Goal: Task Accomplishment & Management: Manage account settings

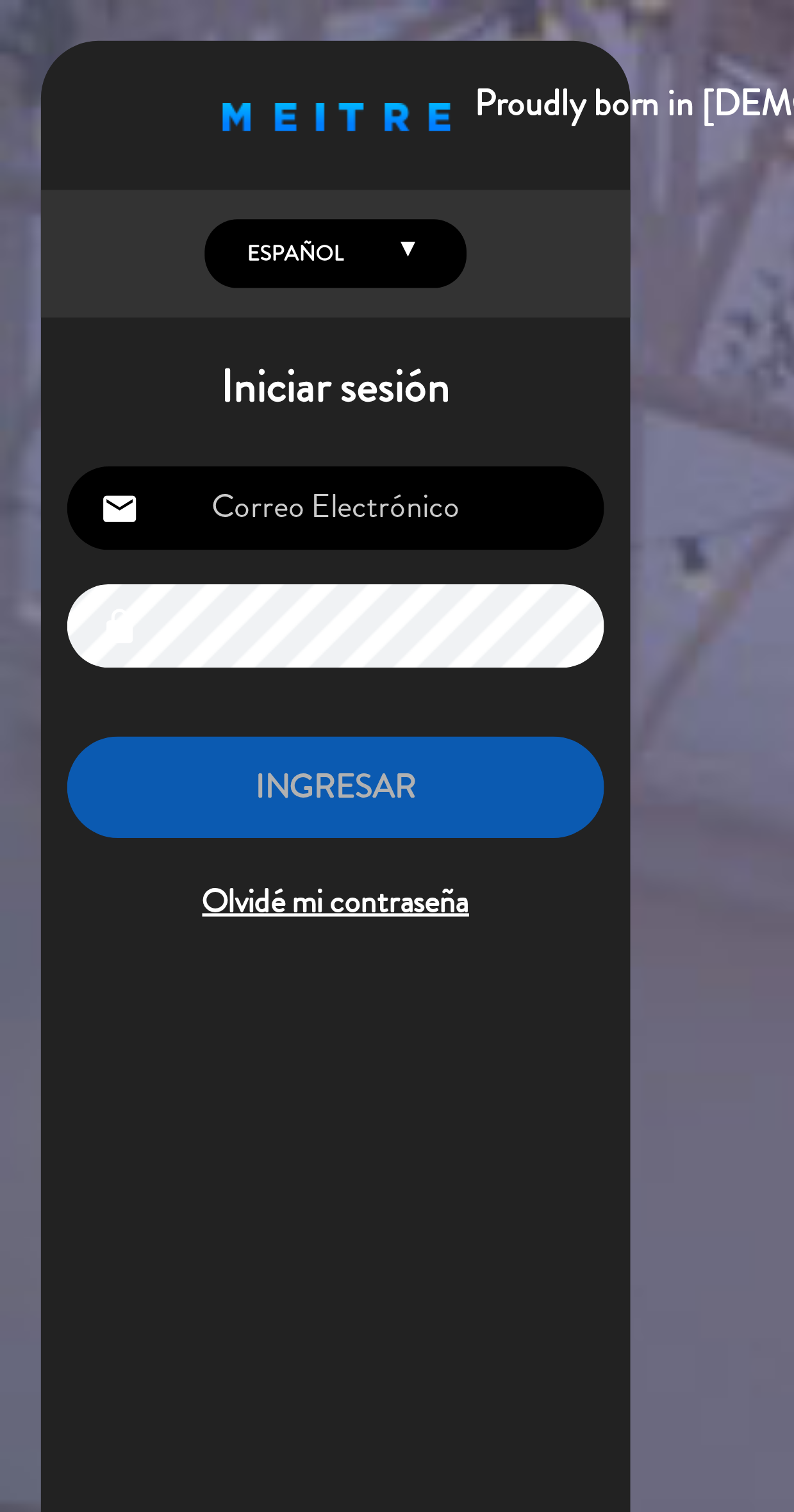
click at [185, 195] on input "email" at bounding box center [131, 198] width 210 height 33
type input "[EMAIL_ADDRESS][DOMAIN_NAME]"
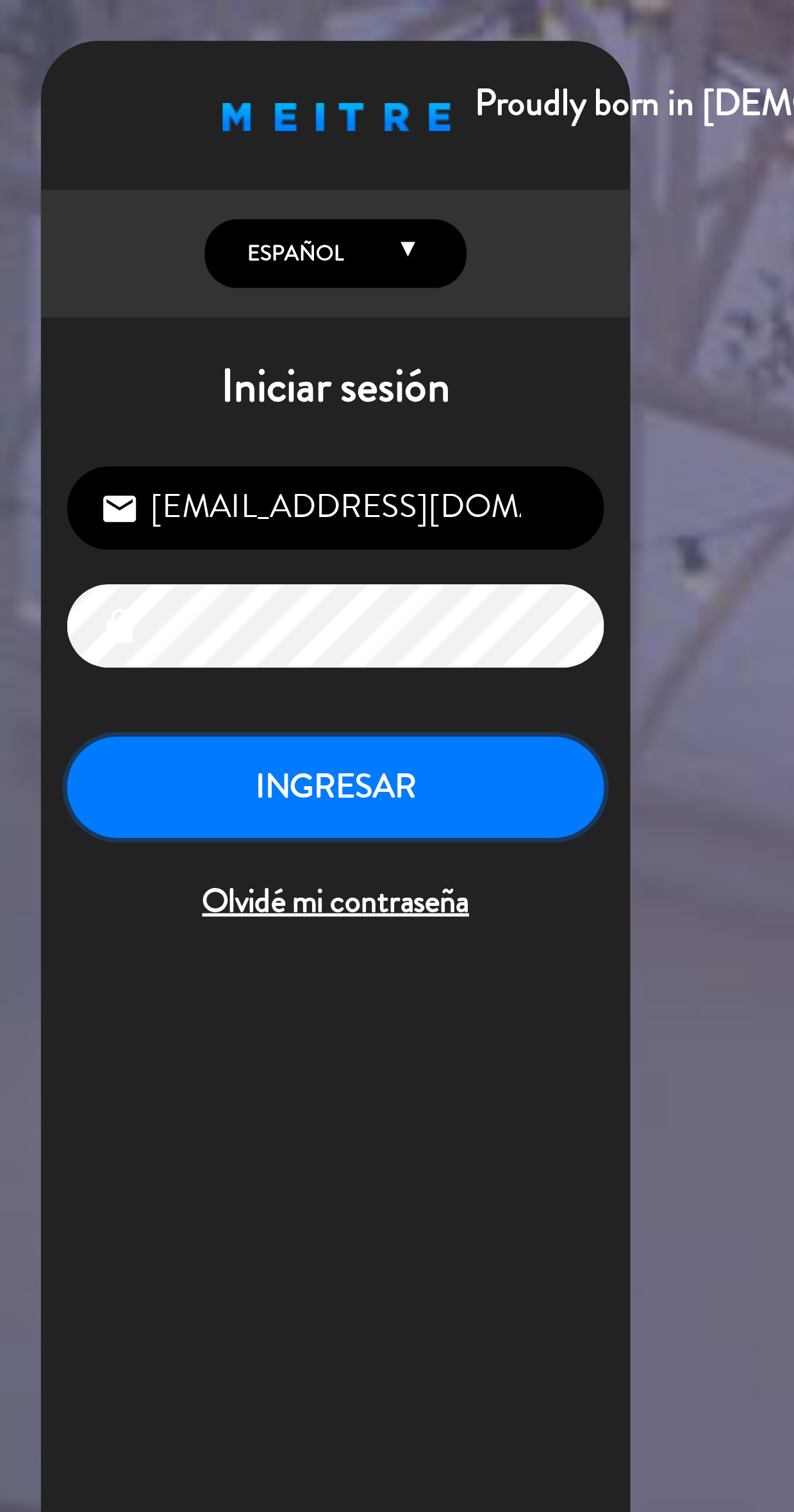
click at [182, 303] on button "INGRESAR" at bounding box center [131, 308] width 210 height 41
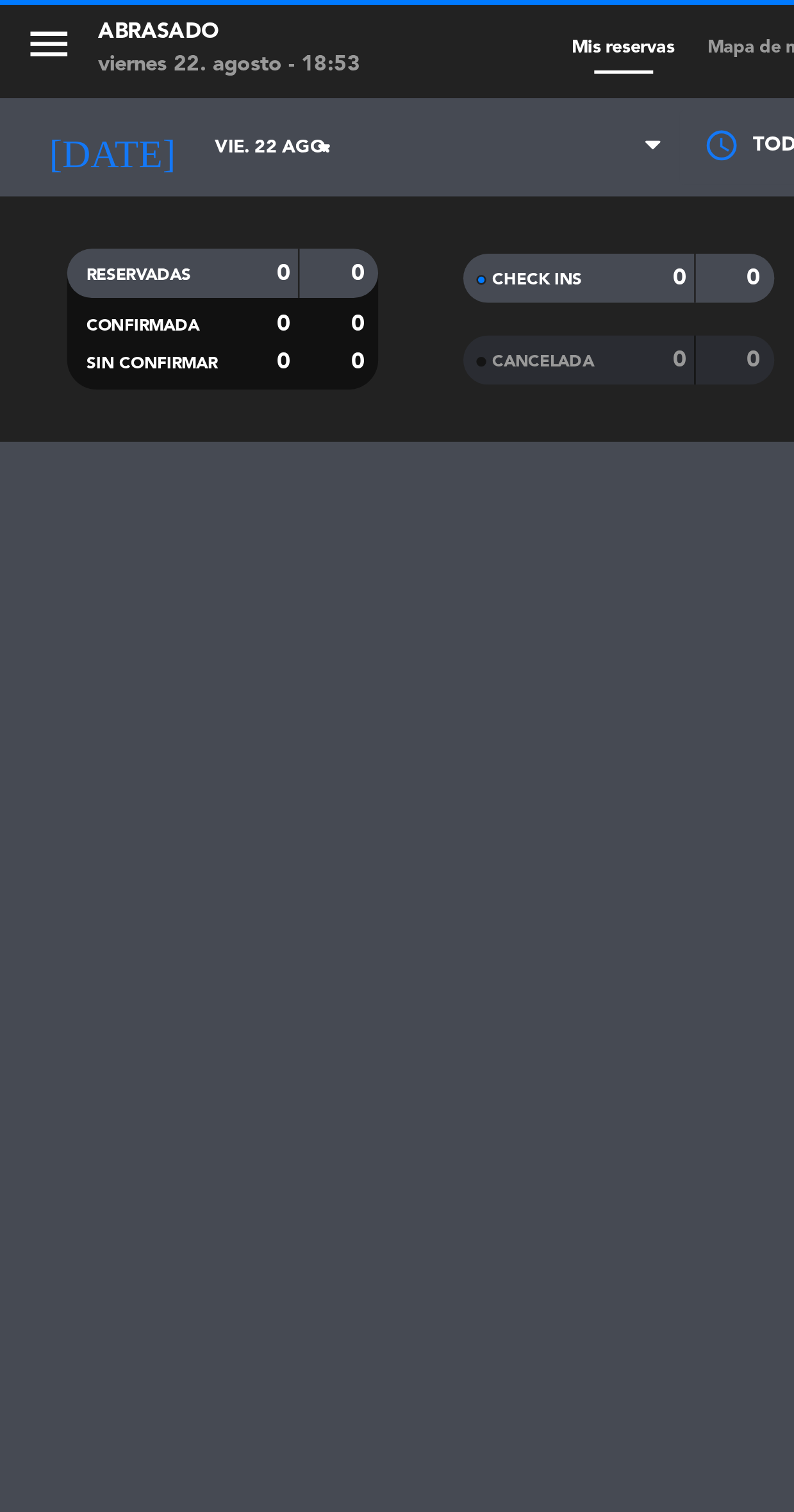
click at [15, 16] on icon "menu" at bounding box center [19, 17] width 19 height 19
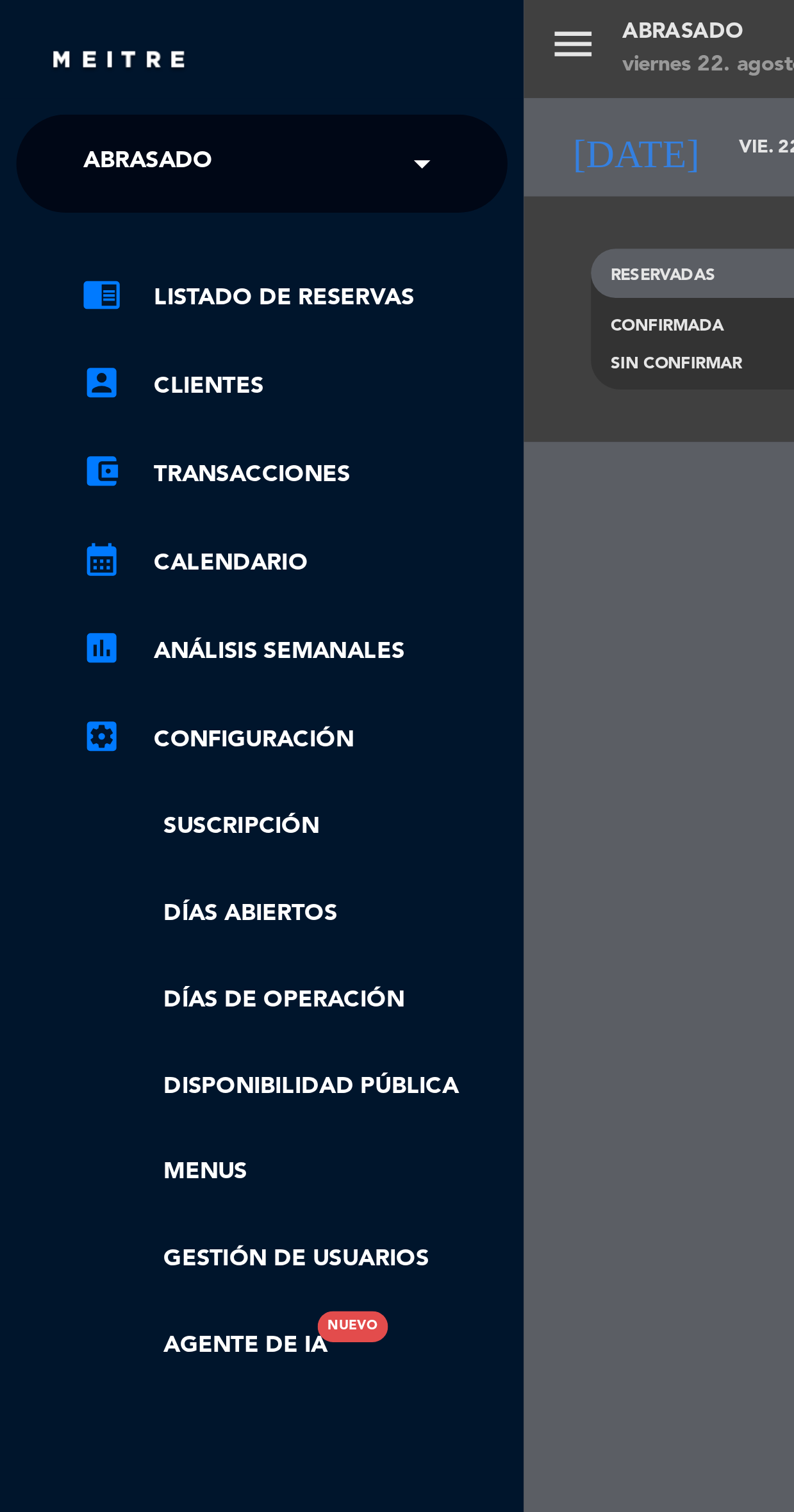
click at [162, 62] on span at bounding box center [169, 64] width 21 height 27
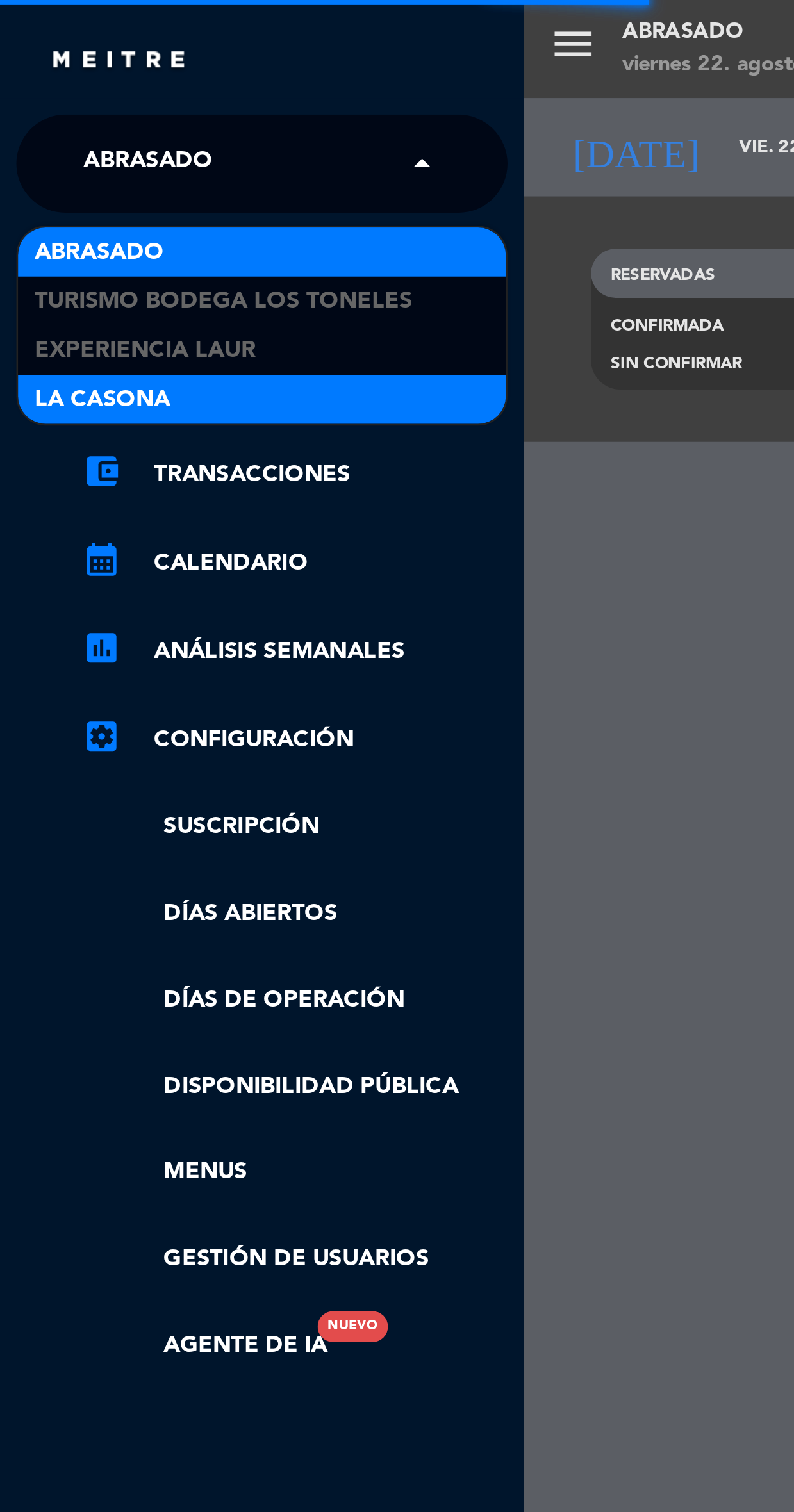
click at [131, 150] on div "La Casona" at bounding box center [102, 156] width 191 height 19
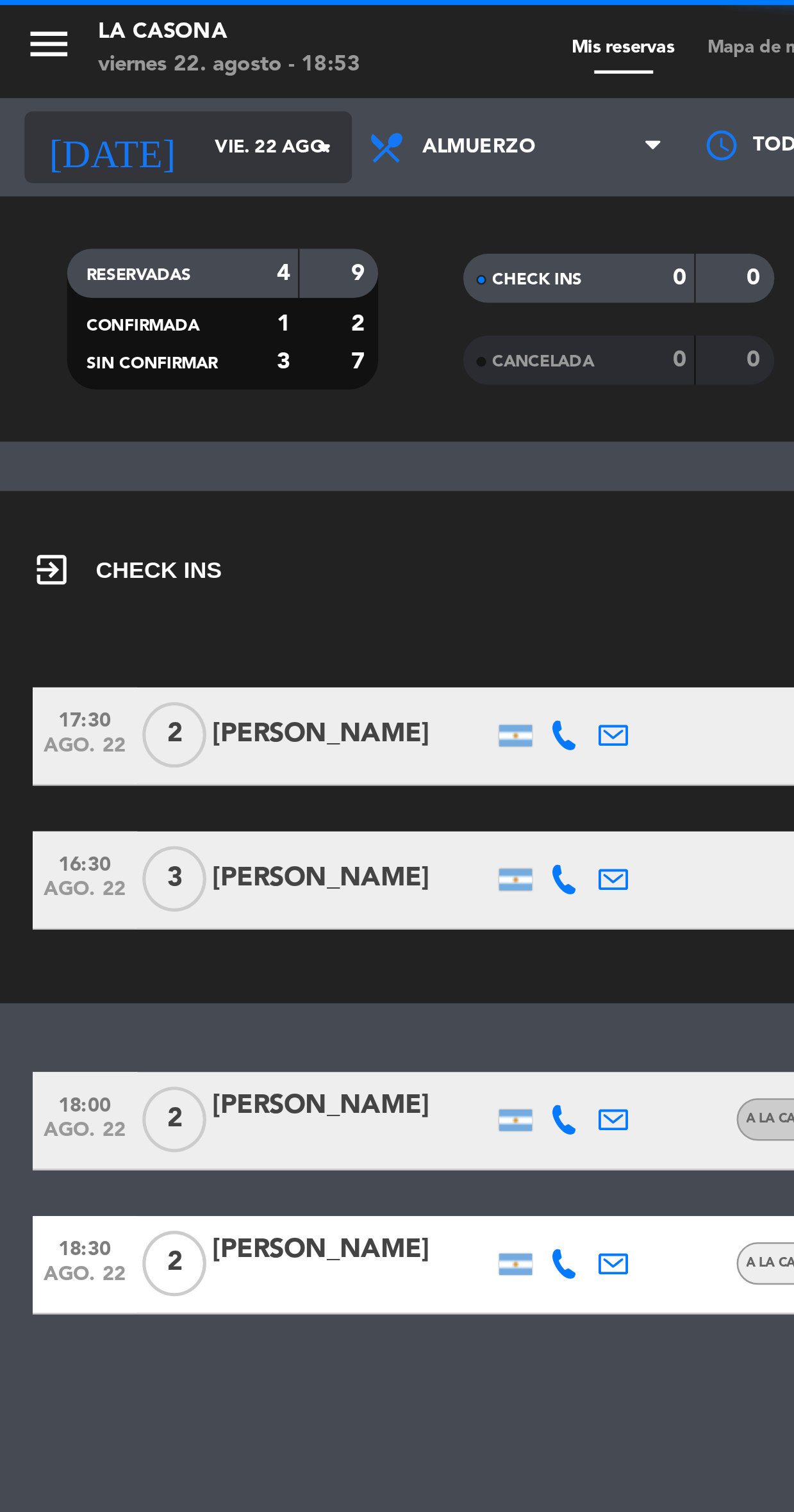
click at [116, 57] on input "vie. 22 ago." at bounding box center [126, 58] width 99 height 21
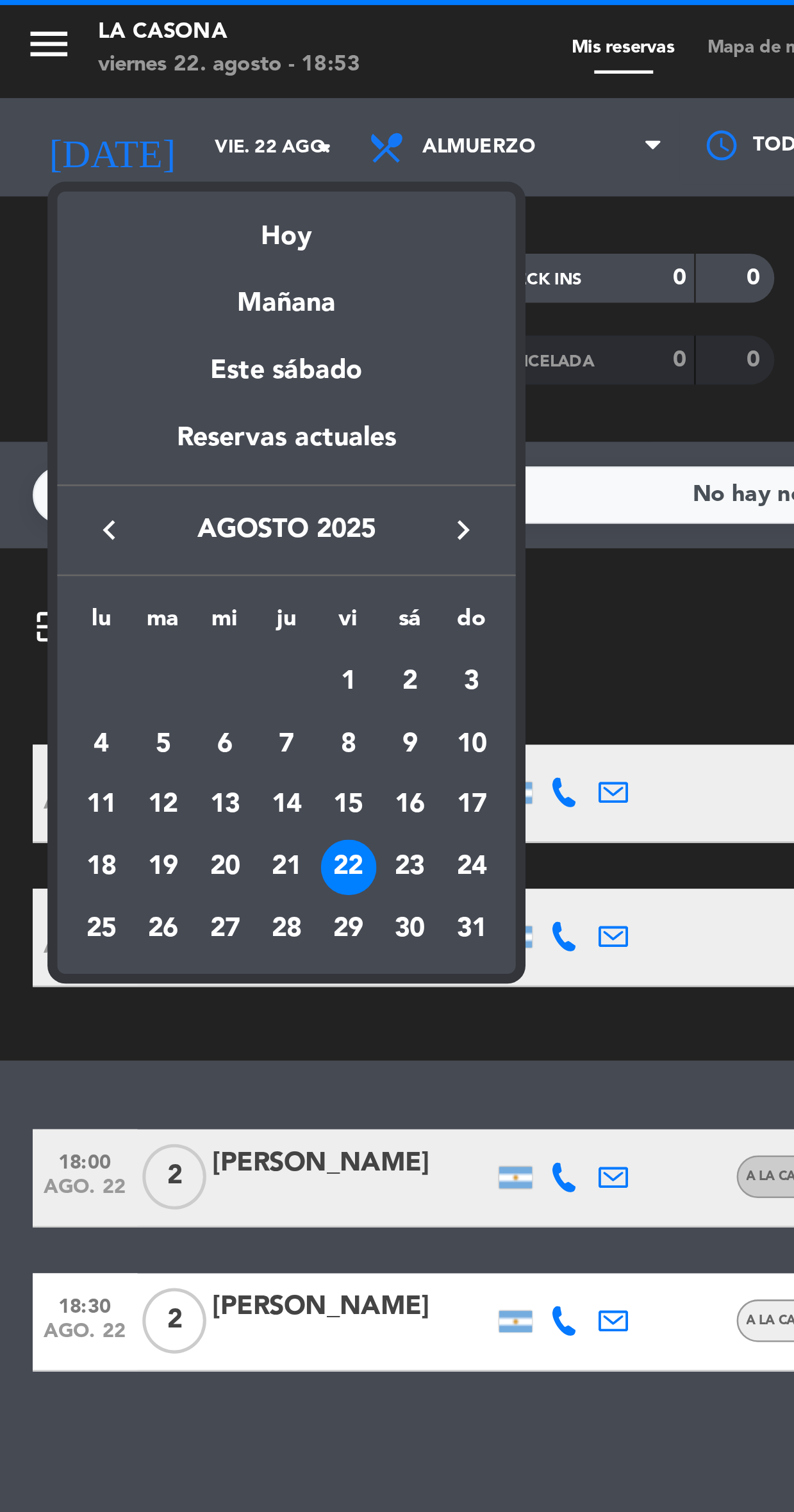
click at [179, 202] on icon "keyboard_arrow_right" at bounding box center [182, 208] width 15 height 15
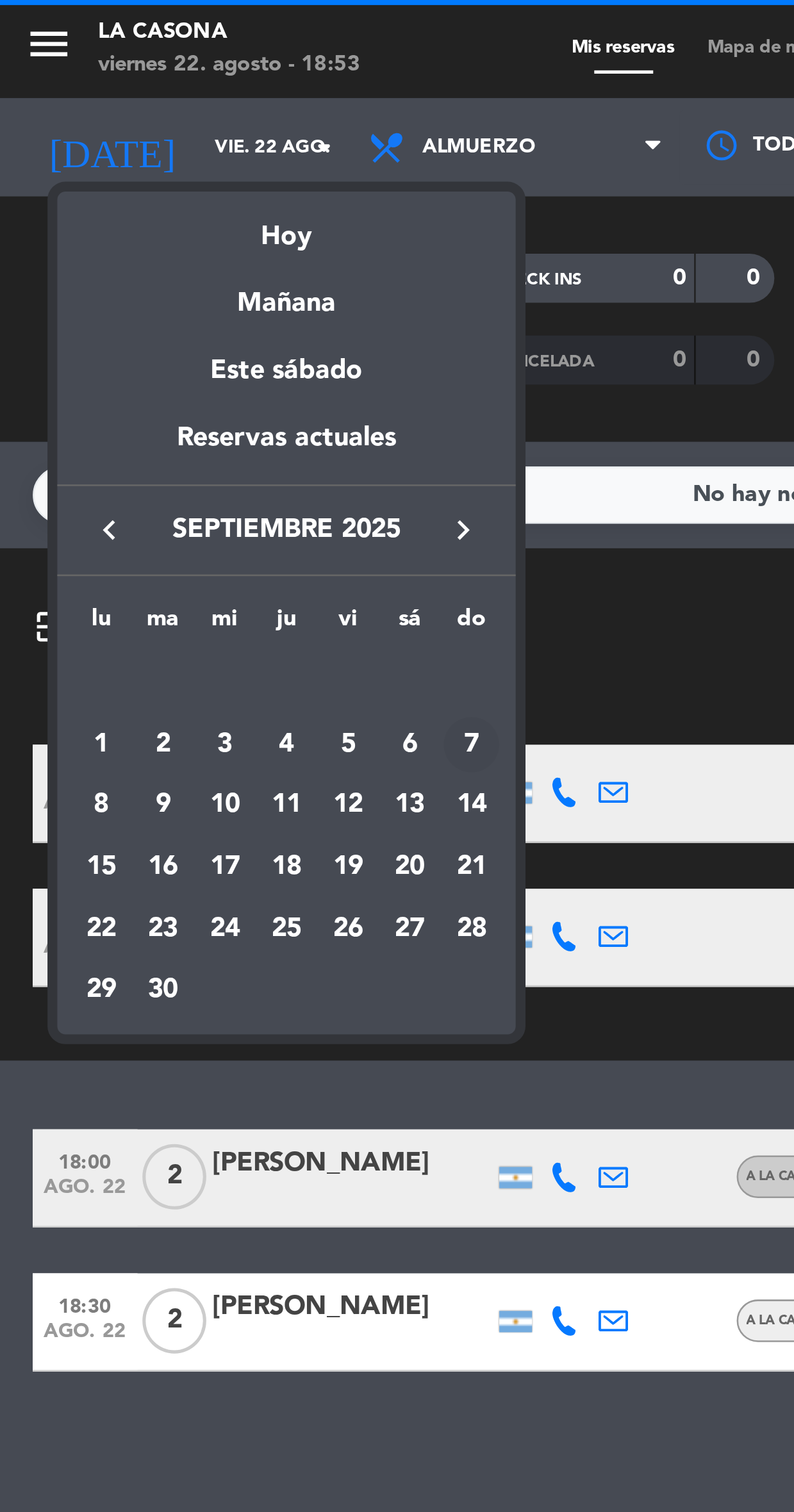
click at [182, 284] on div "7" at bounding box center [185, 291] width 21 height 21
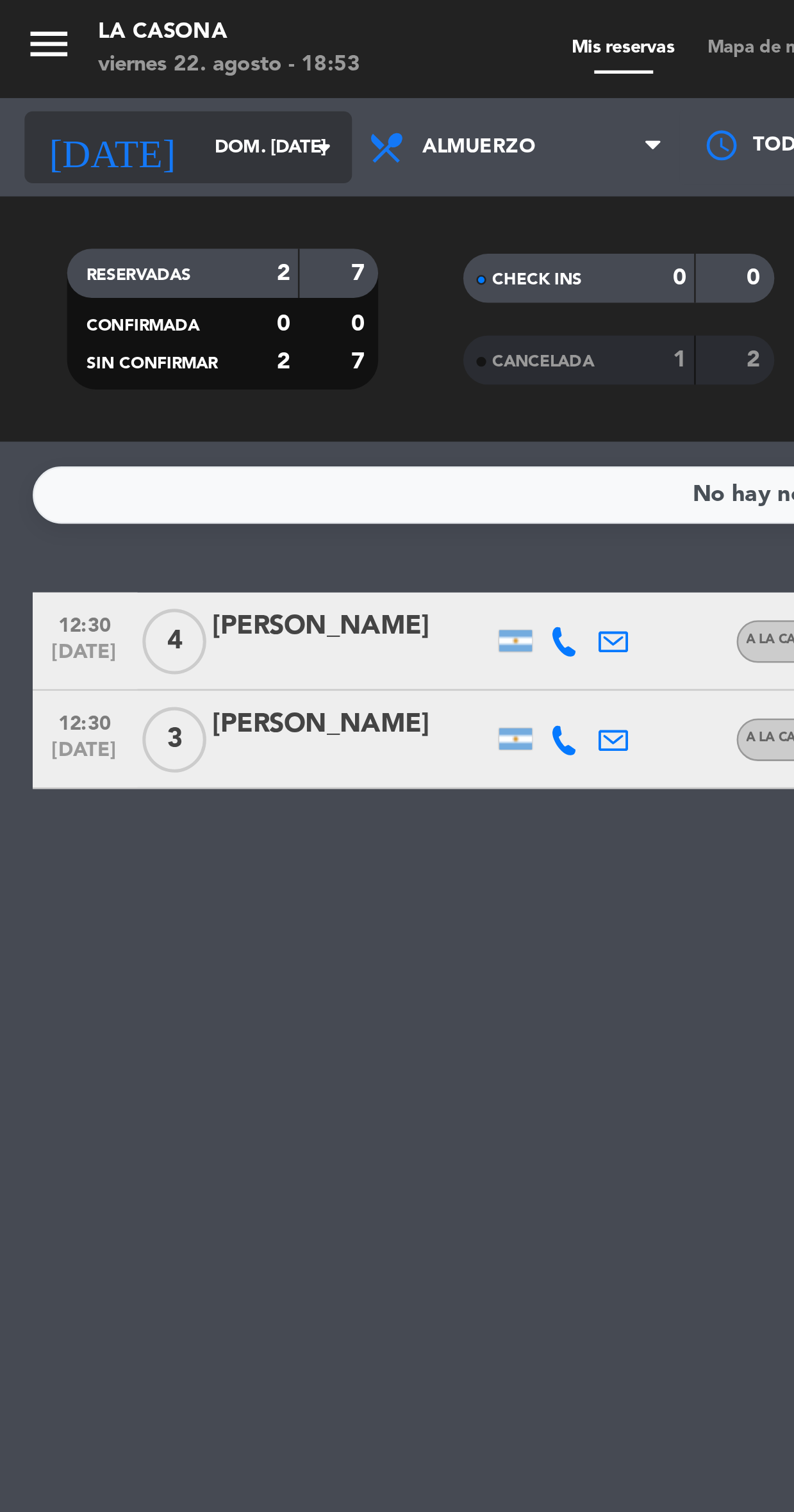
click at [97, 48] on input "dom. [DATE]" at bounding box center [126, 58] width 99 height 21
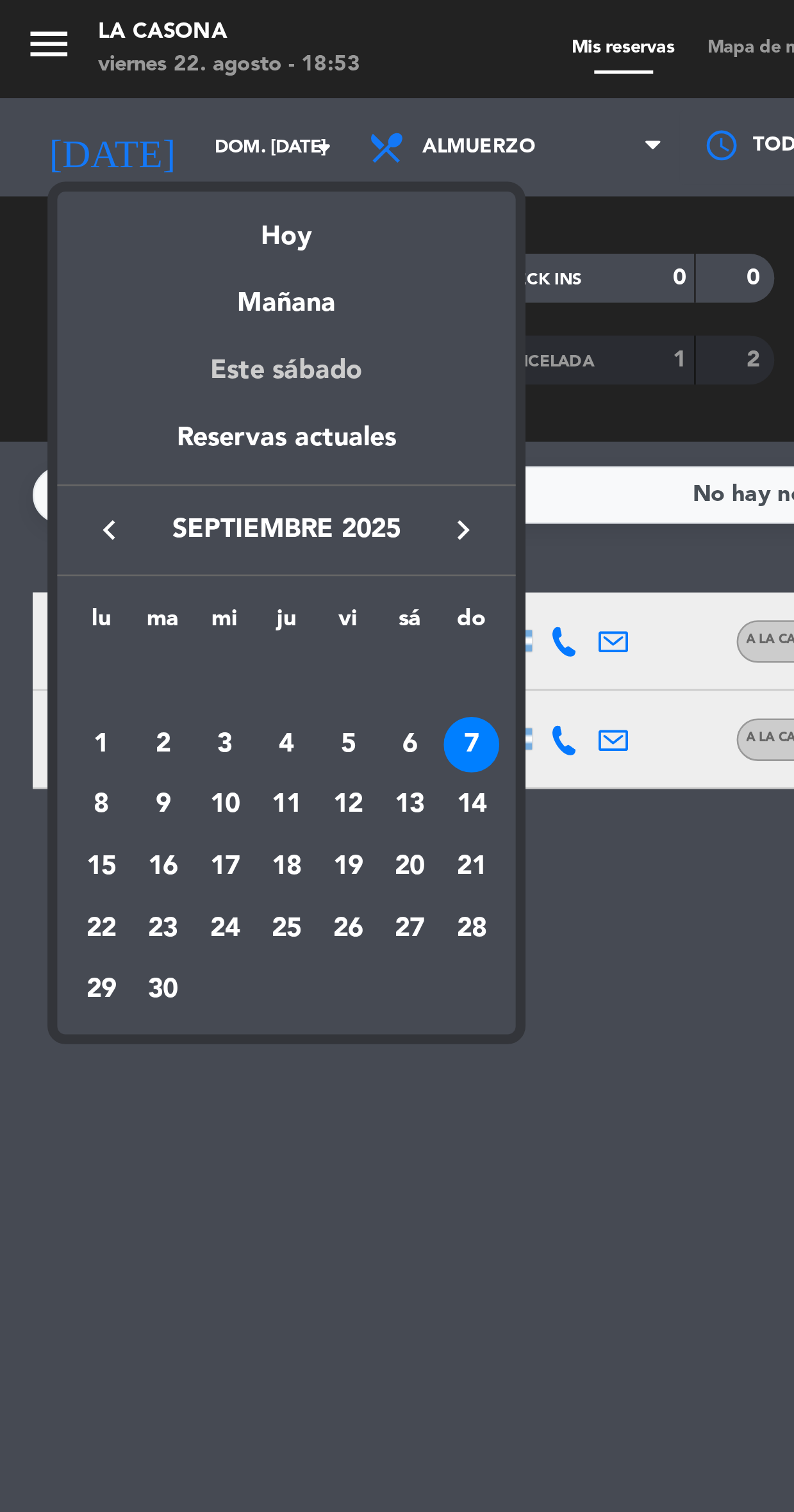
click at [133, 139] on div "Este sábado" at bounding box center [112, 145] width 179 height 36
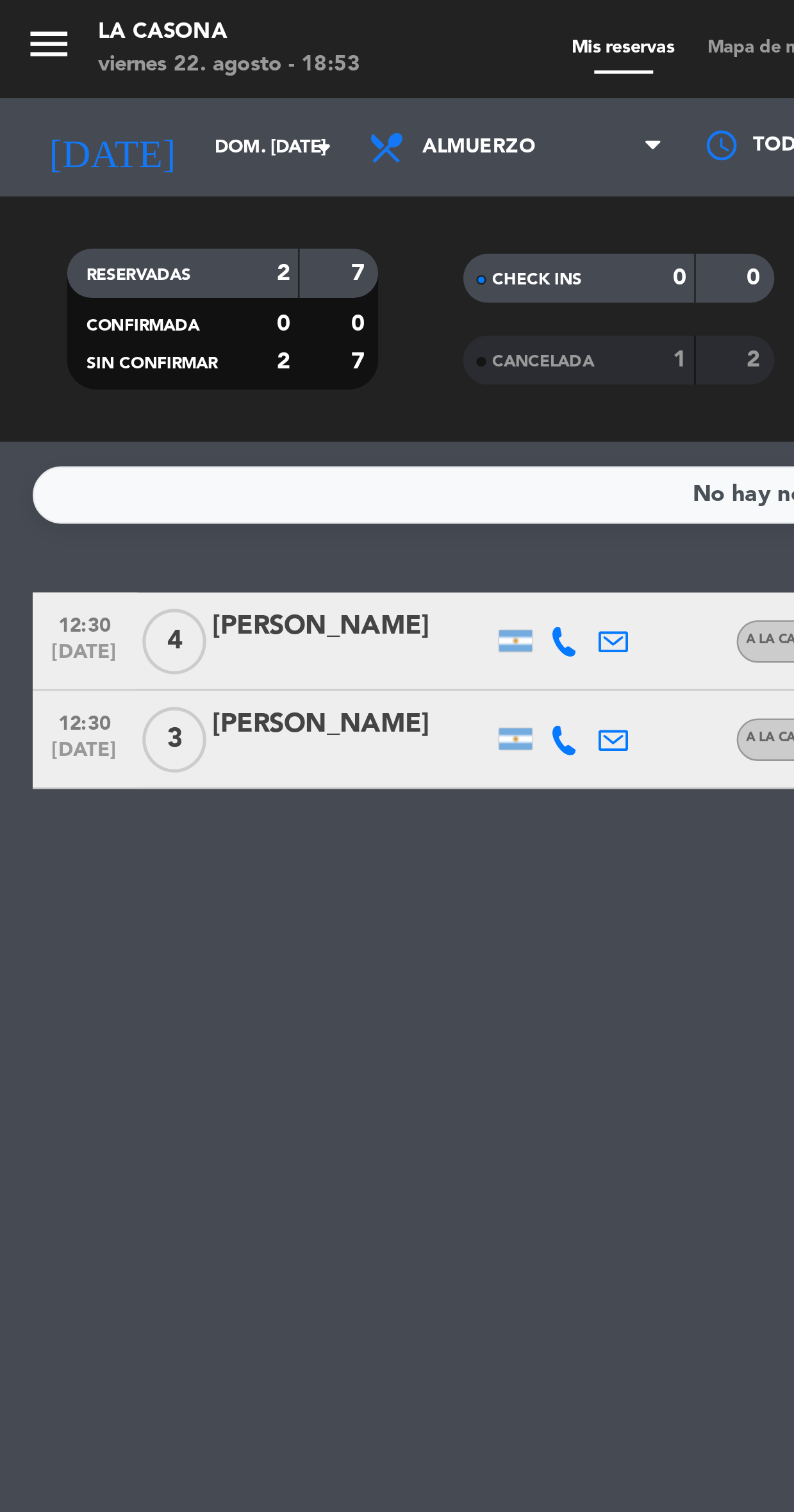
type input "sáb. 23 ago."
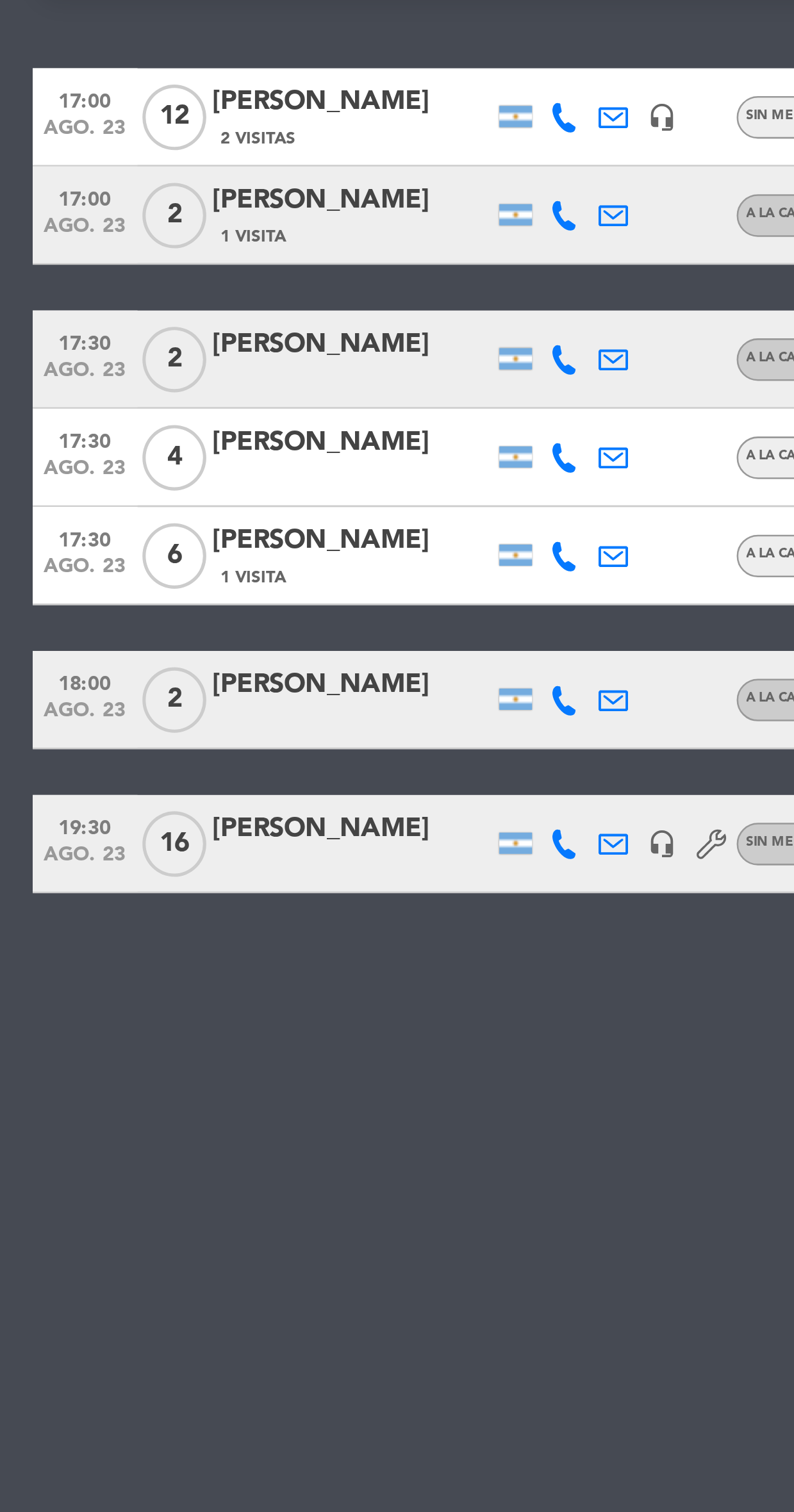
click at [138, 530] on div "[PERSON_NAME]" at bounding box center [138, 530] width 109 height 17
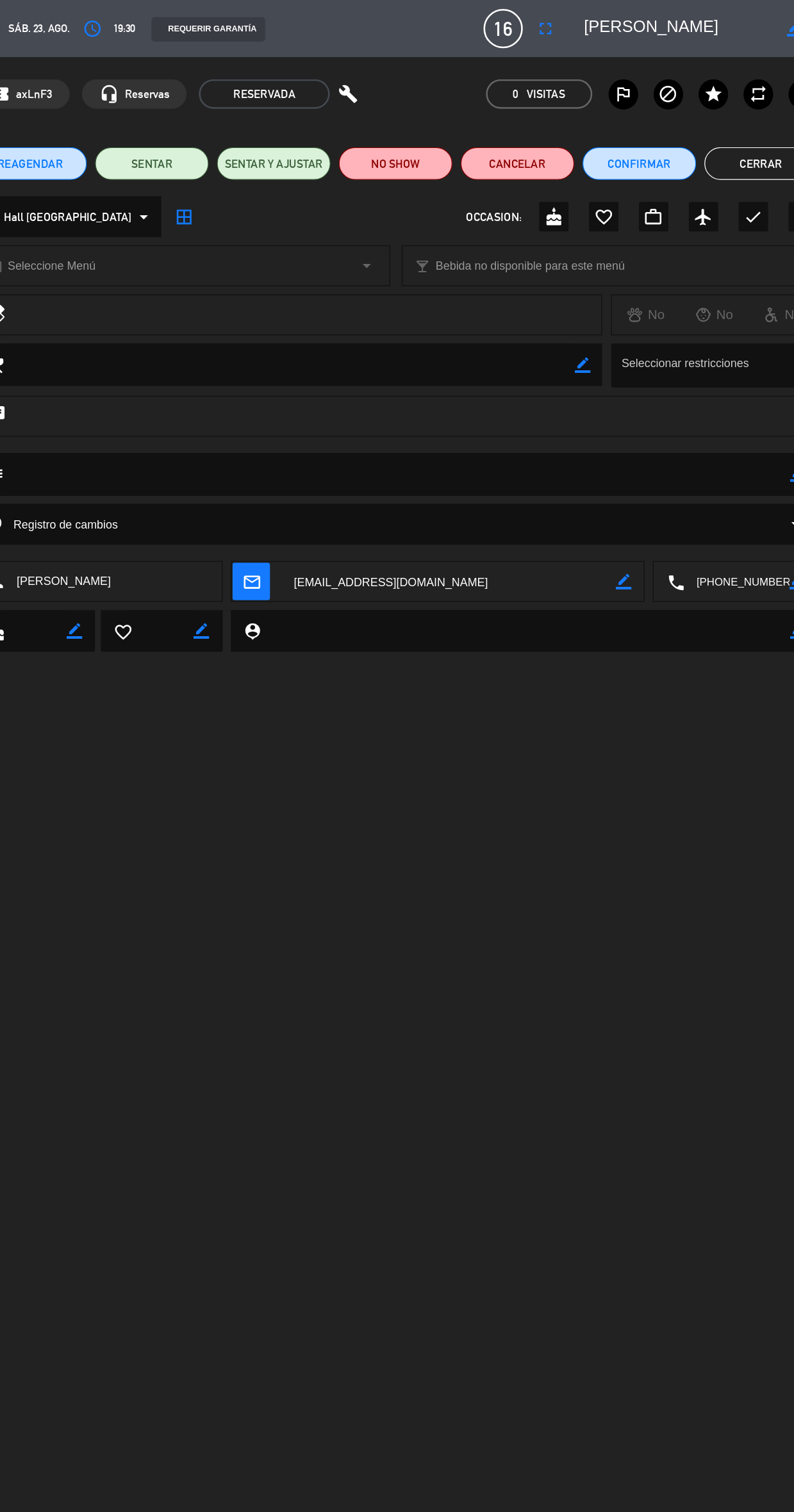
click at [169, 383] on textarea at bounding box center [398, 371] width 616 height 33
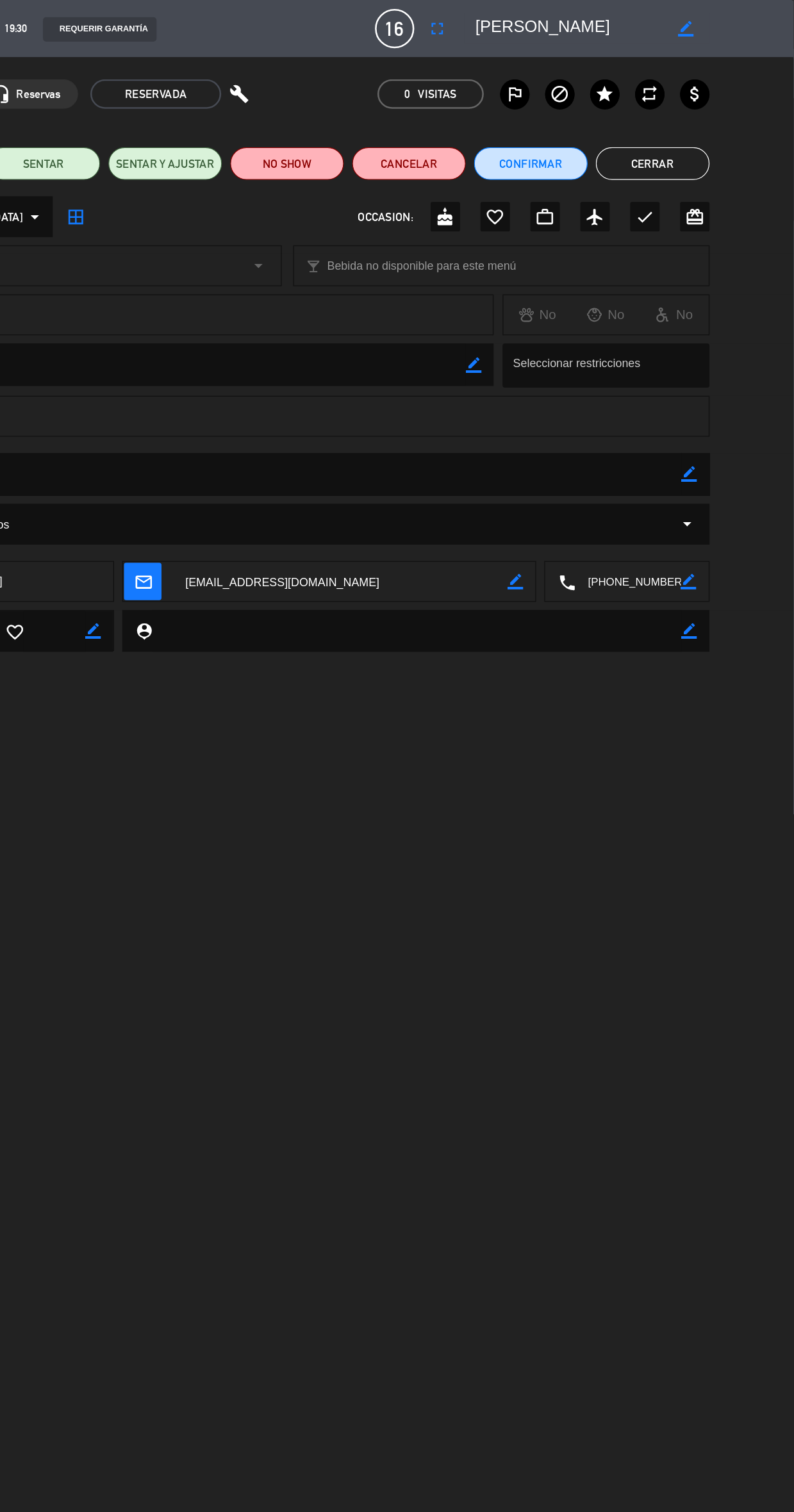
click at [715, 370] on icon "border_color" at bounding box center [712, 372] width 12 height 12
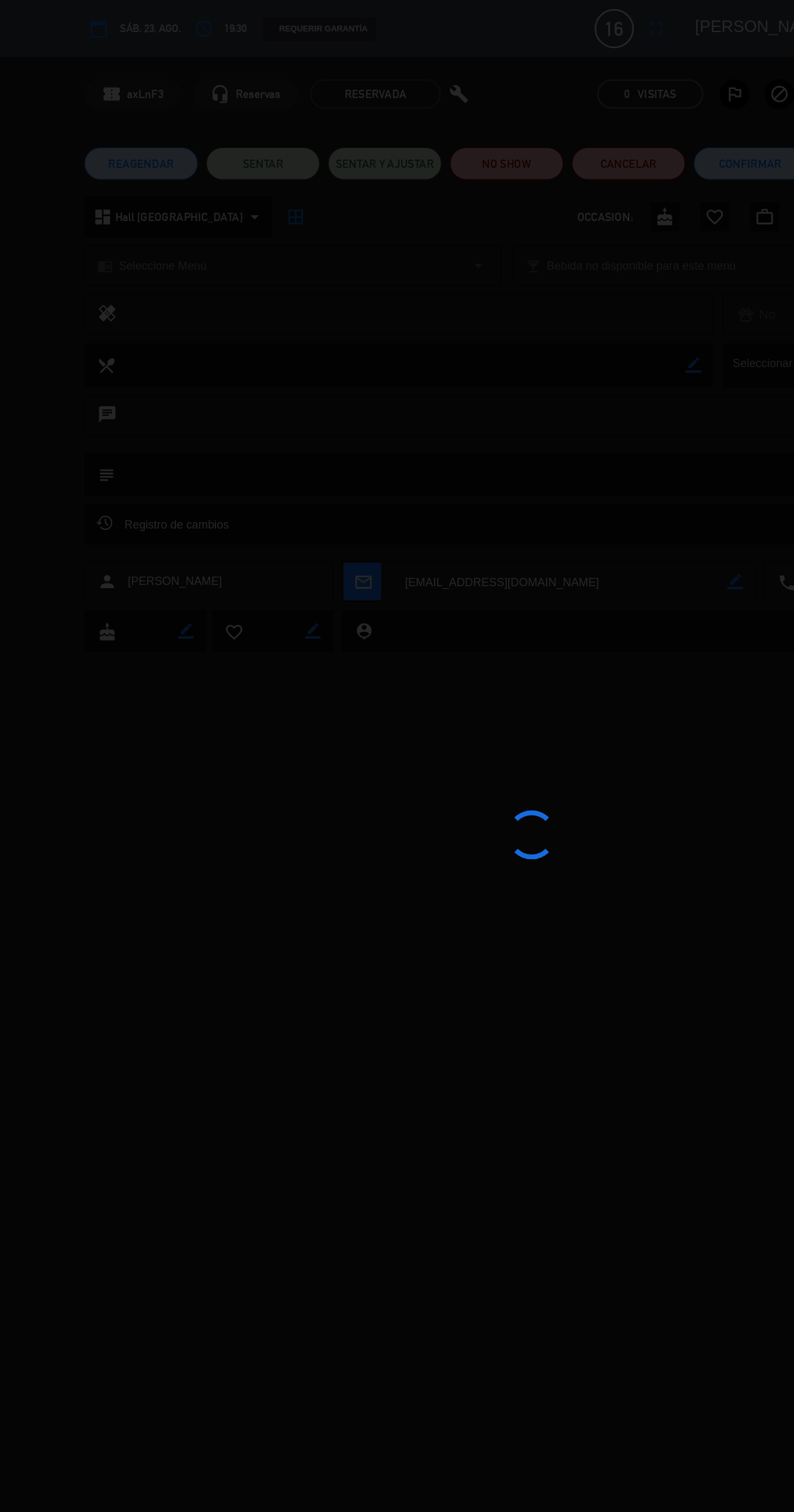
click at [471, 369] on div at bounding box center [397, 756] width 794 height 1512
